Goal: Check status

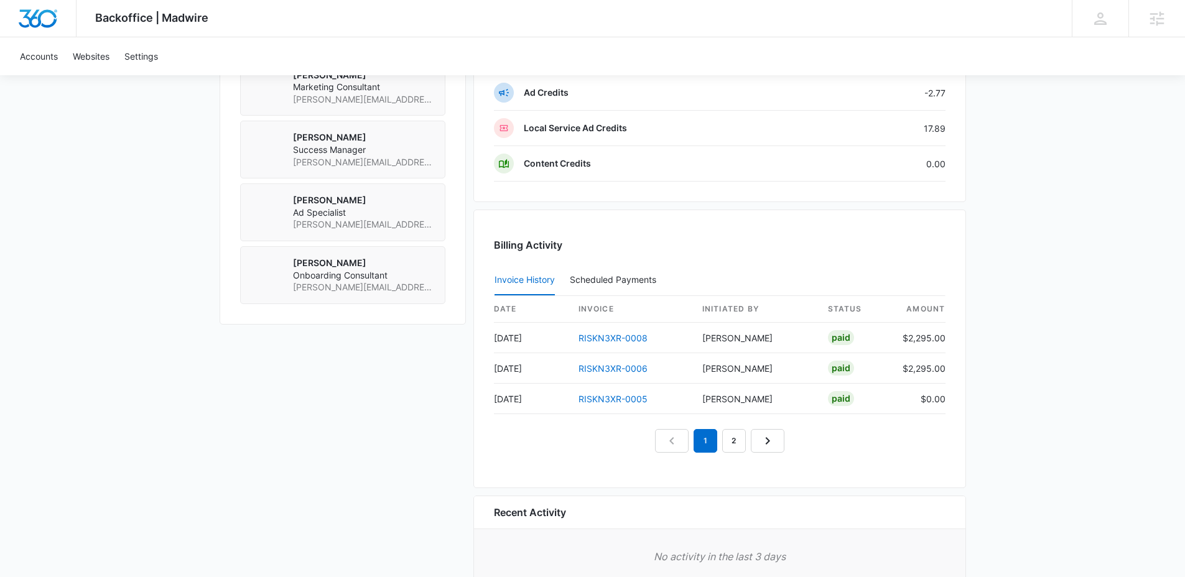
scroll to position [1135, 0]
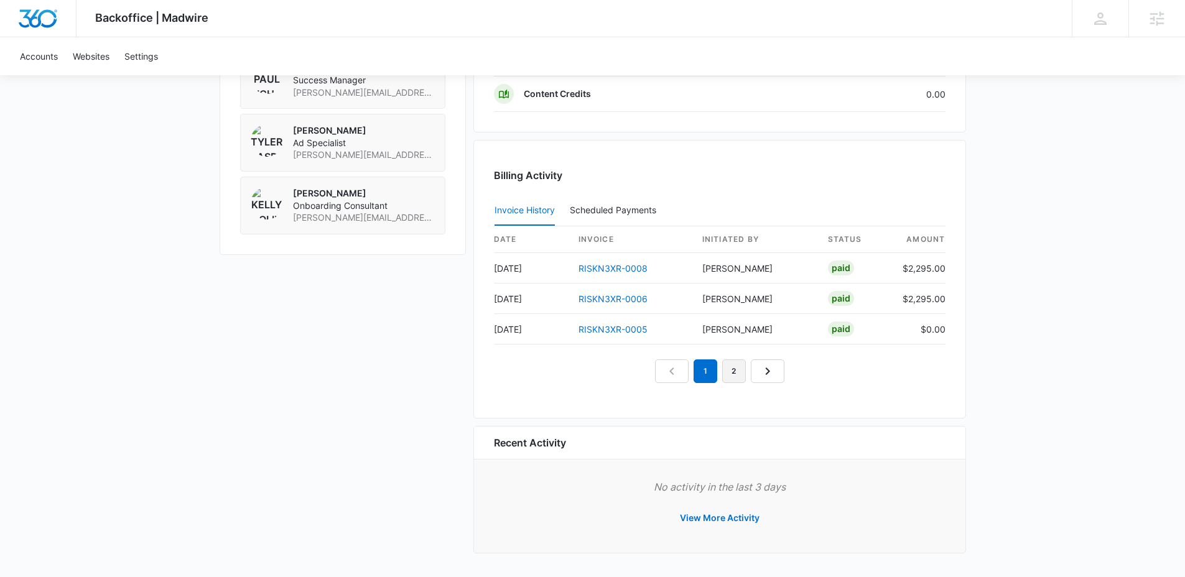
click at [733, 375] on link "2" at bounding box center [734, 372] width 24 height 24
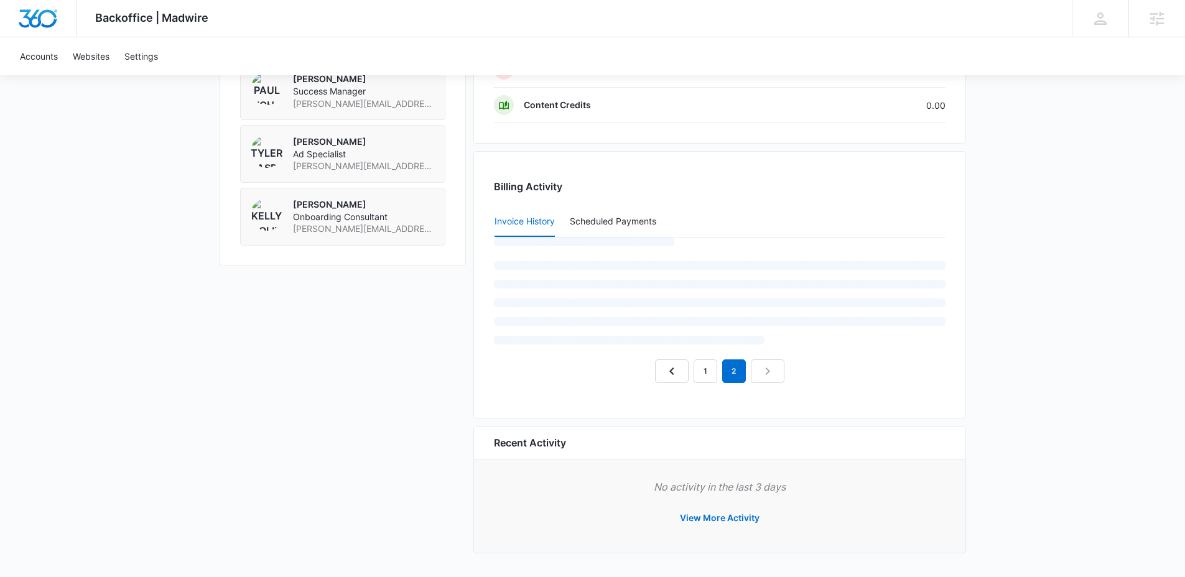
scroll to position [1104, 0]
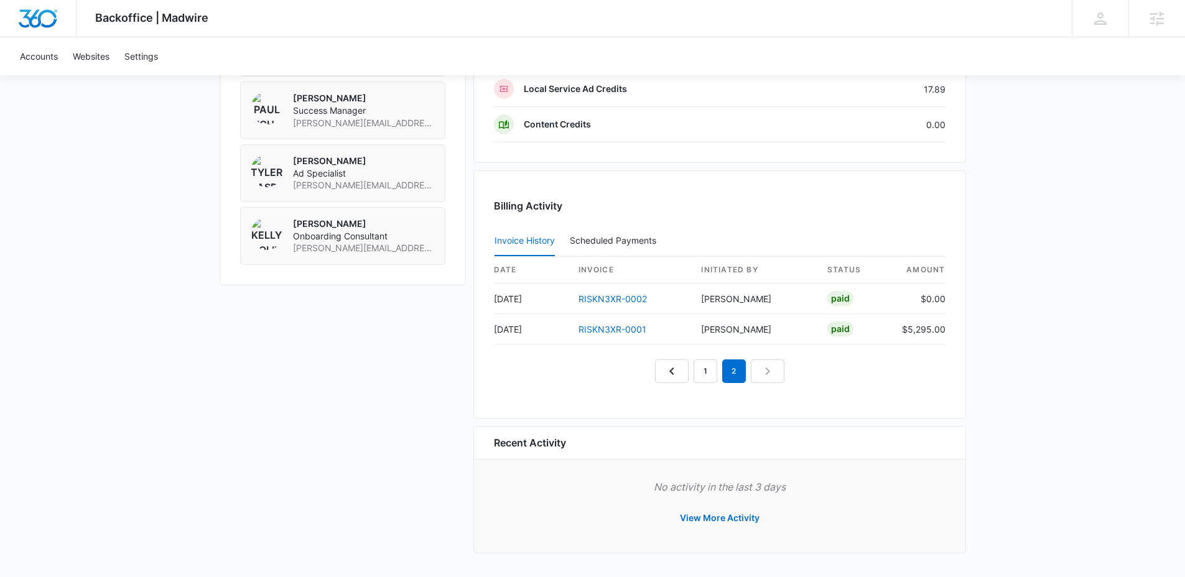
click at [764, 373] on nav "1 2" at bounding box center [719, 372] width 129 height 24
click at [613, 328] on link "RISKN3XR-0001" at bounding box center [613, 329] width 68 height 11
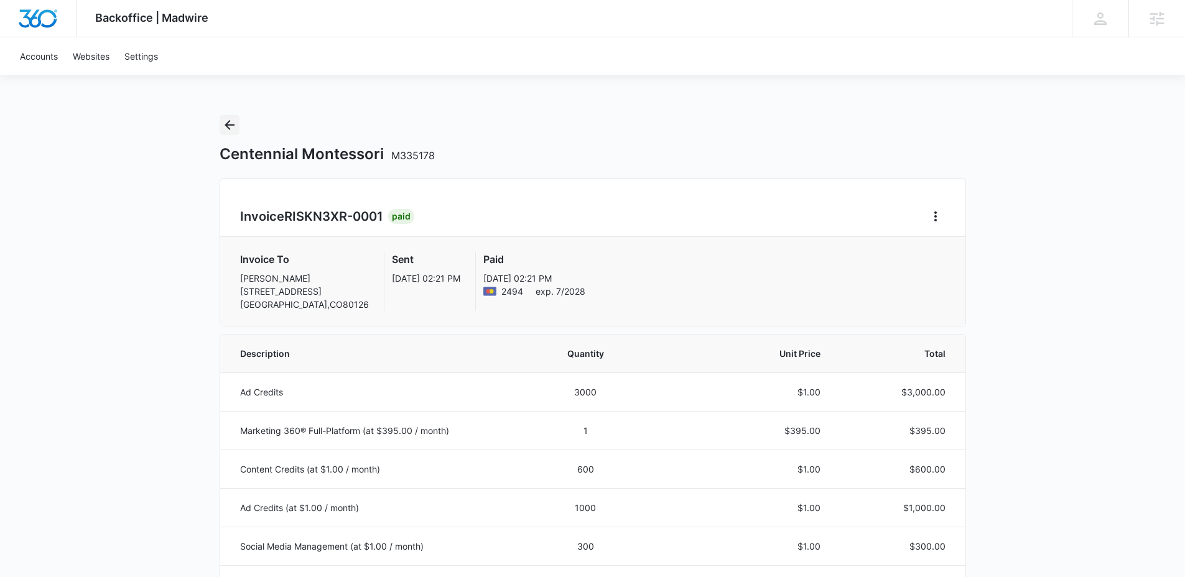
click at [230, 127] on icon "Back" at bounding box center [229, 125] width 15 height 15
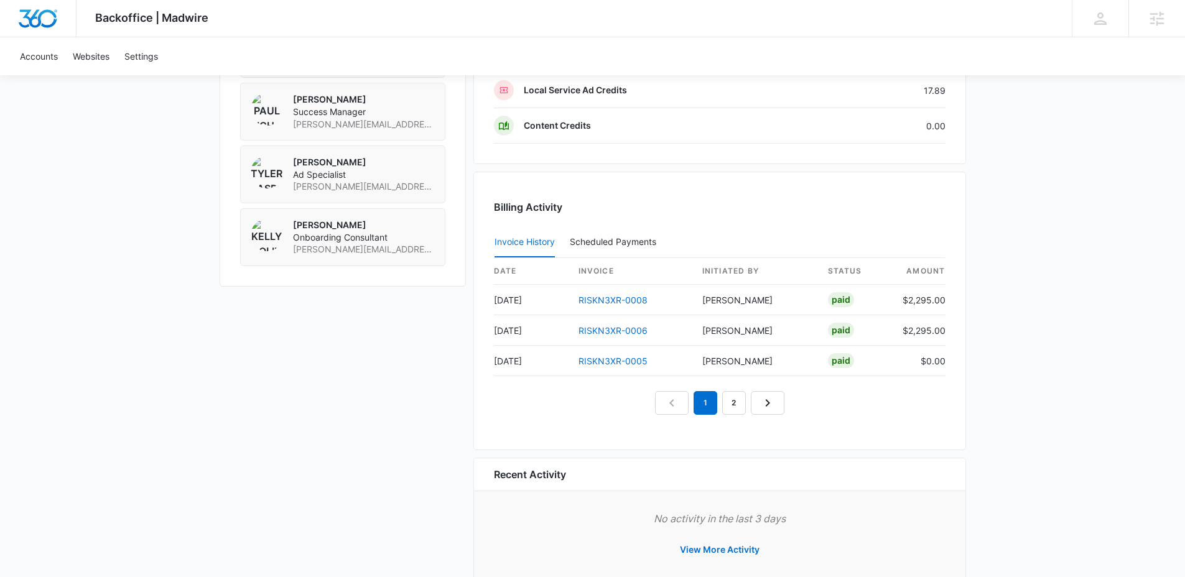
scroll to position [1104, 0]
